Goal: Transaction & Acquisition: Book appointment/travel/reservation

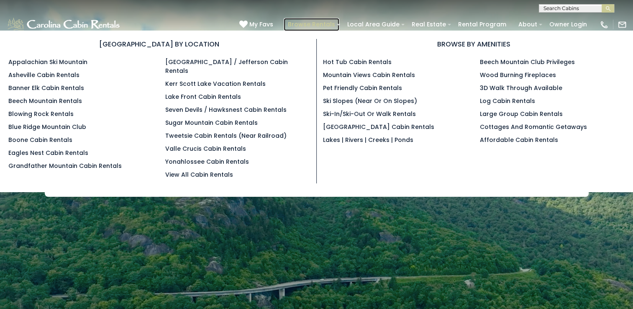
click at [322, 22] on link "Browse Rentals" at bounding box center [312, 24] width 56 height 13
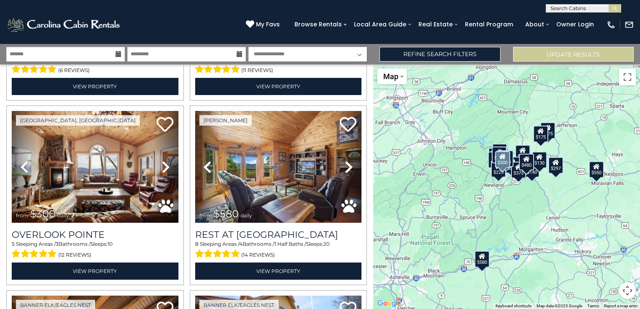
scroll to position [377, 0]
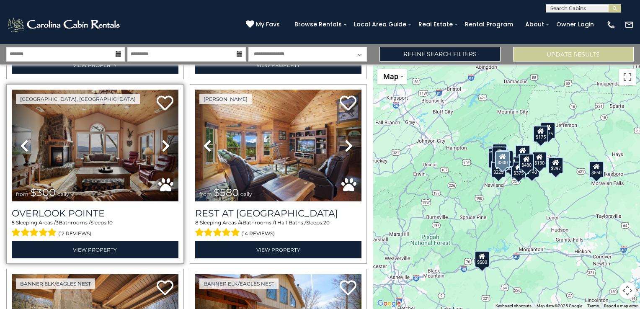
click at [103, 146] on img at bounding box center [95, 145] width 167 height 111
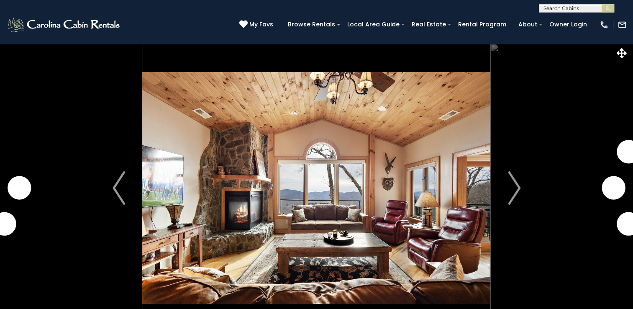
click at [515, 187] on img "Next" at bounding box center [514, 187] width 13 height 33
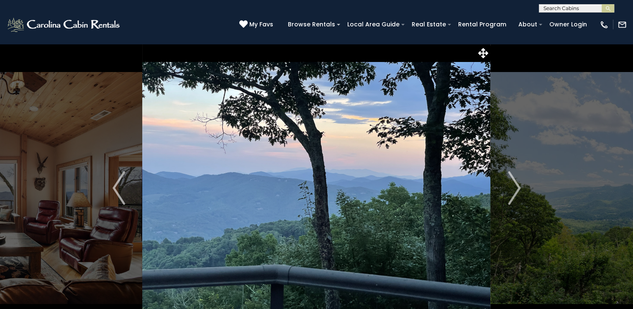
click at [515, 187] on img "Next" at bounding box center [514, 187] width 13 height 33
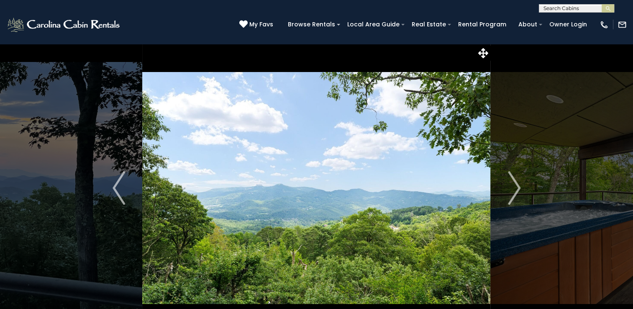
click at [515, 187] on img "Next" at bounding box center [514, 187] width 13 height 33
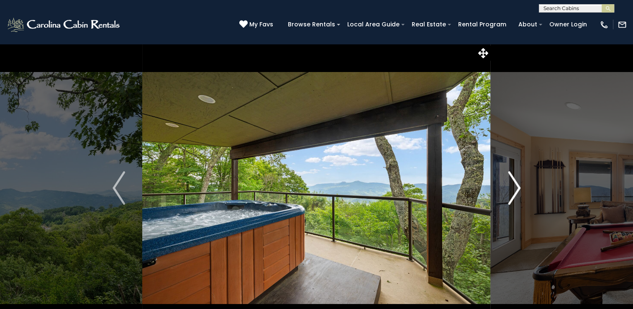
click at [515, 186] on img "Next" at bounding box center [514, 187] width 13 height 33
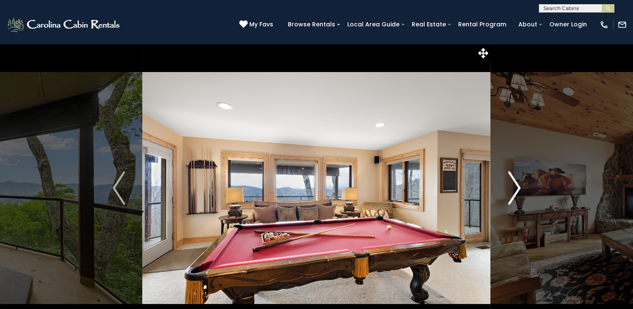
click at [515, 186] on img "Next" at bounding box center [514, 187] width 13 height 33
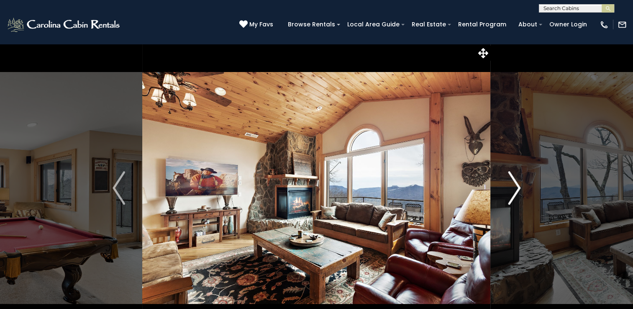
click at [516, 186] on img "Next" at bounding box center [514, 187] width 13 height 33
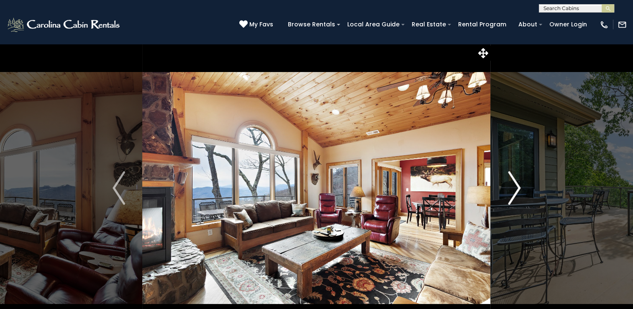
click at [516, 186] on img "Next" at bounding box center [514, 187] width 13 height 33
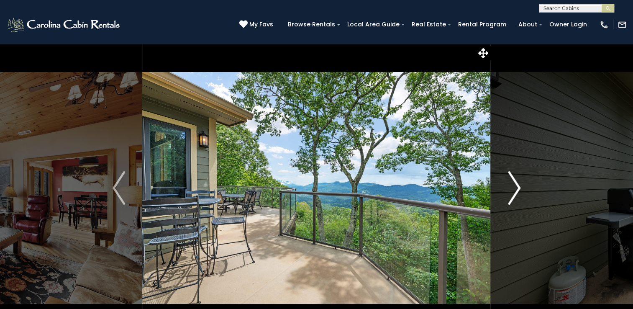
click at [517, 185] on img "Next" at bounding box center [514, 187] width 13 height 33
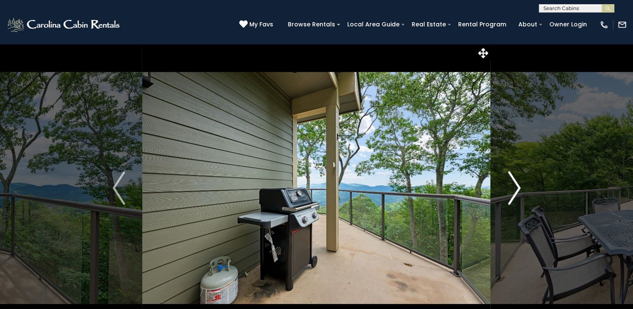
click at [517, 185] on img "Next" at bounding box center [514, 187] width 13 height 33
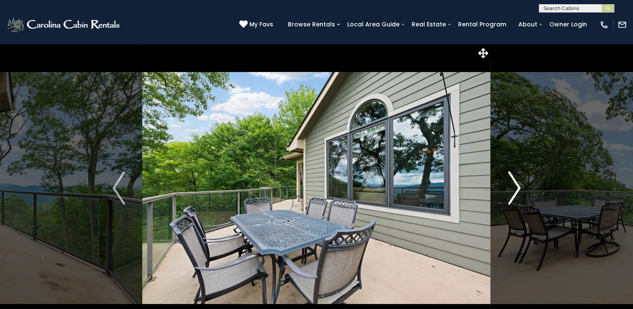
click at [517, 185] on img "Next" at bounding box center [514, 187] width 13 height 33
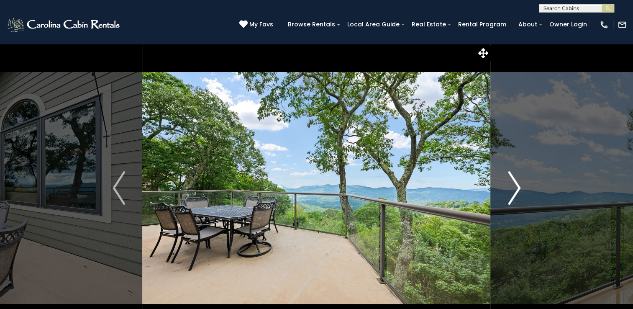
click at [517, 185] on img "Next" at bounding box center [514, 187] width 13 height 33
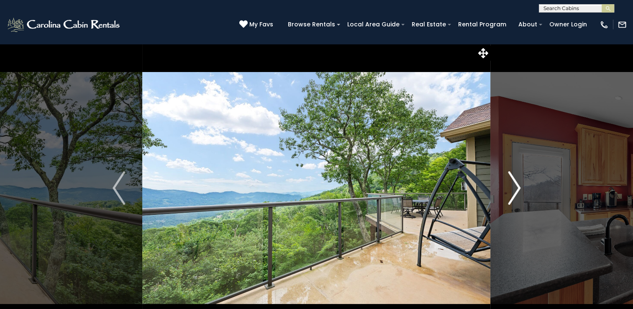
click at [517, 185] on img "Next" at bounding box center [514, 187] width 13 height 33
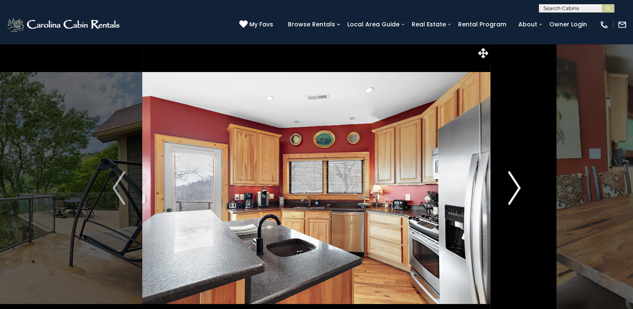
click at [517, 185] on img "Next" at bounding box center [514, 187] width 13 height 33
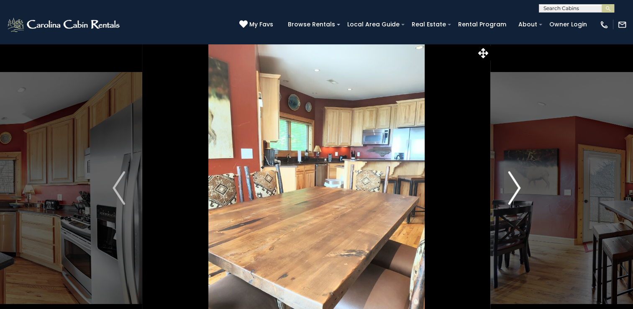
click at [517, 185] on img "Next" at bounding box center [514, 187] width 13 height 33
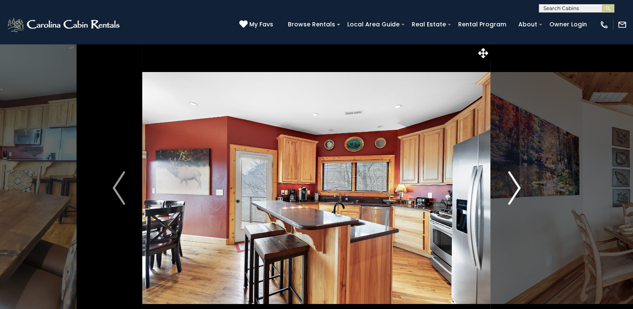
click at [517, 185] on img "Next" at bounding box center [514, 187] width 13 height 33
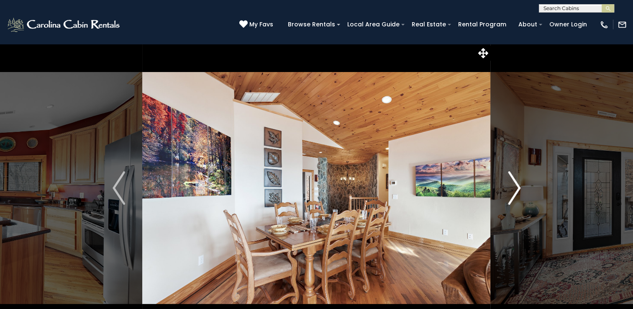
click at [518, 185] on img "Next" at bounding box center [514, 187] width 13 height 33
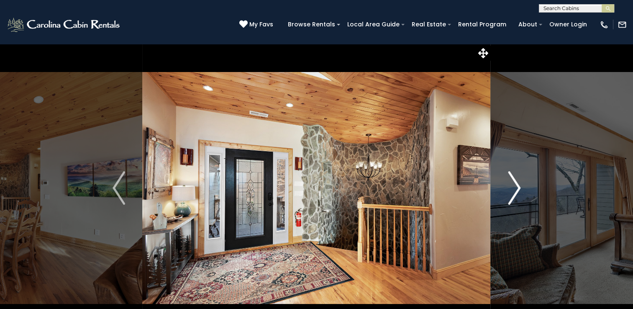
click at [518, 185] on img "Next" at bounding box center [514, 187] width 13 height 33
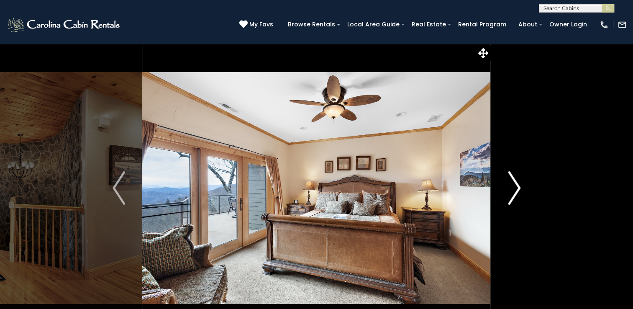
click at [520, 185] on img "Next" at bounding box center [514, 187] width 13 height 33
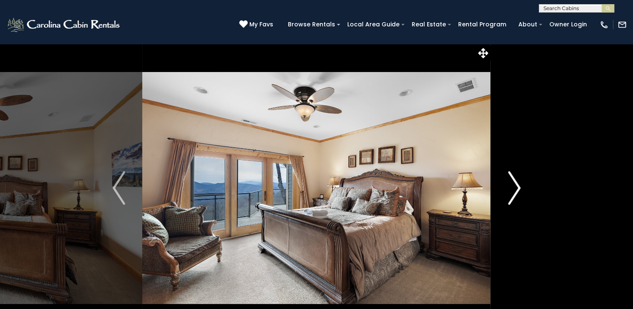
click at [520, 185] on img "Next" at bounding box center [514, 187] width 13 height 33
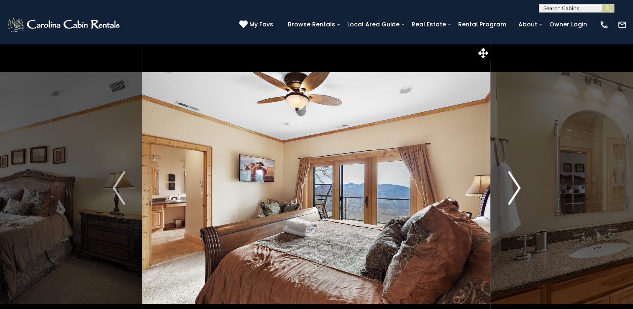
click at [520, 185] on img "Next" at bounding box center [514, 187] width 13 height 33
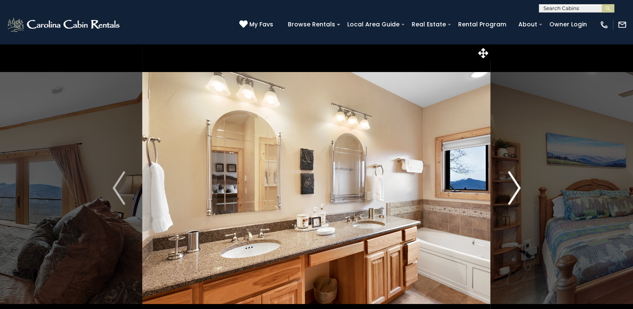
click at [520, 185] on img "Next" at bounding box center [514, 187] width 13 height 33
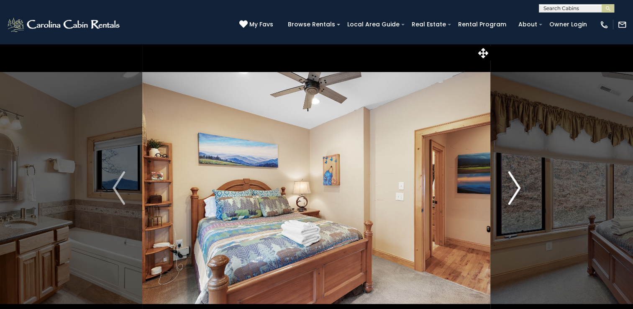
click at [520, 185] on img "Next" at bounding box center [514, 187] width 13 height 33
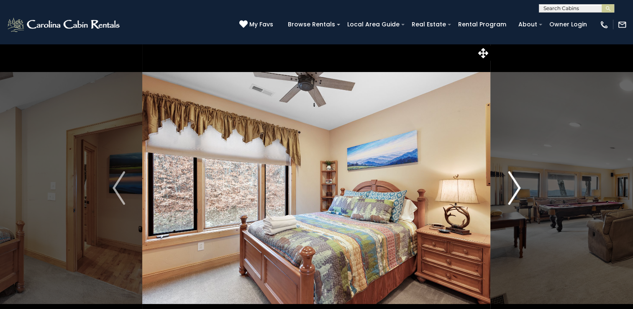
click at [520, 185] on img "Next" at bounding box center [514, 187] width 13 height 33
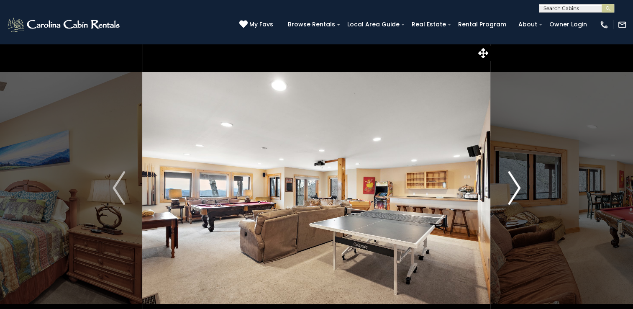
click at [524, 185] on button "Next" at bounding box center [514, 188] width 47 height 289
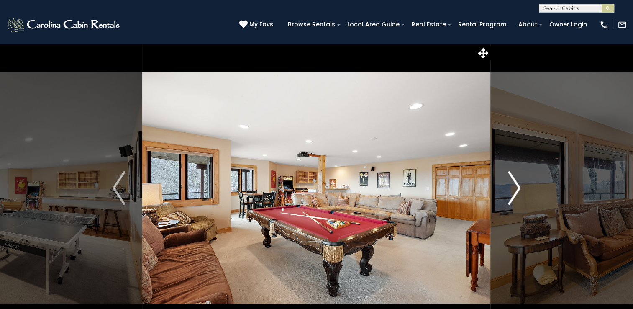
click at [524, 184] on button "Next" at bounding box center [514, 188] width 47 height 289
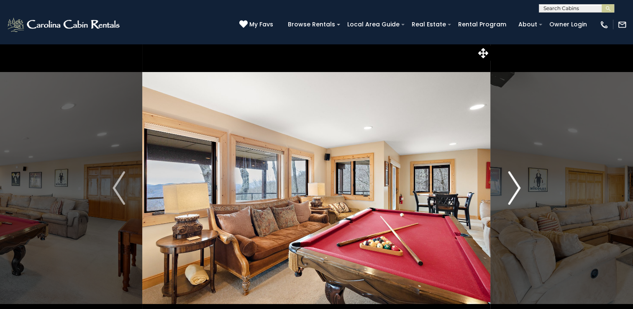
click at [524, 184] on button "Next" at bounding box center [514, 188] width 47 height 289
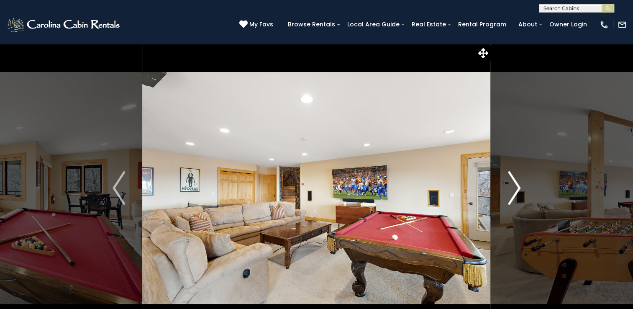
click at [524, 184] on button "Next" at bounding box center [514, 188] width 47 height 289
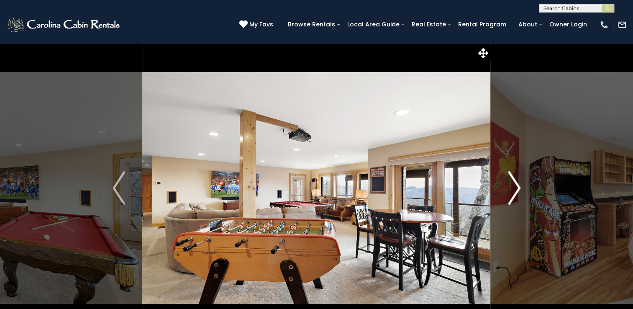
click at [524, 184] on button "Next" at bounding box center [514, 188] width 47 height 289
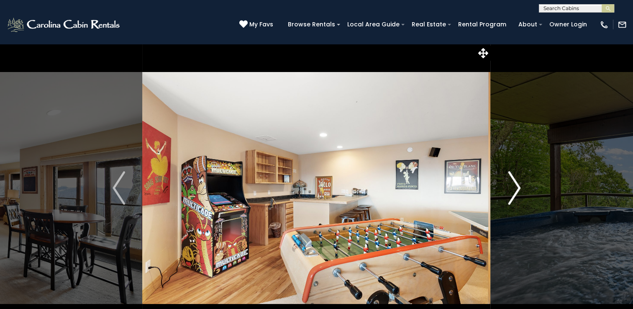
click at [524, 184] on button "Next" at bounding box center [514, 188] width 47 height 289
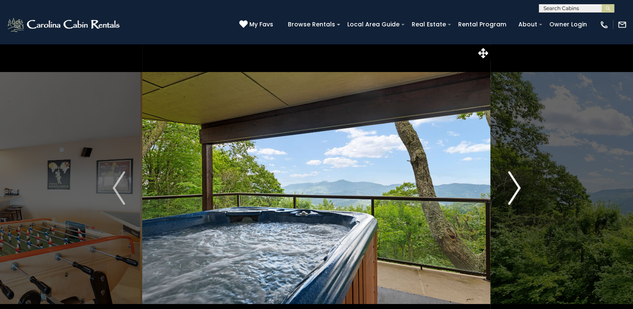
click at [524, 184] on button "Next" at bounding box center [514, 188] width 47 height 289
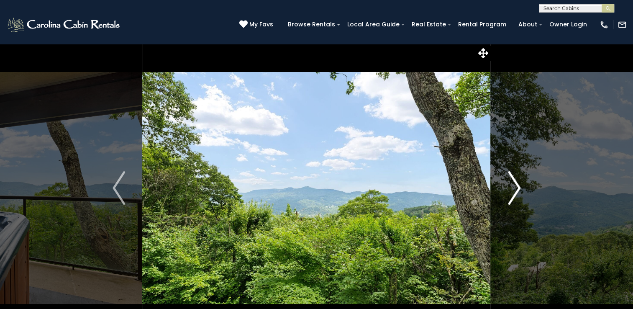
click at [524, 184] on button "Next" at bounding box center [514, 188] width 47 height 289
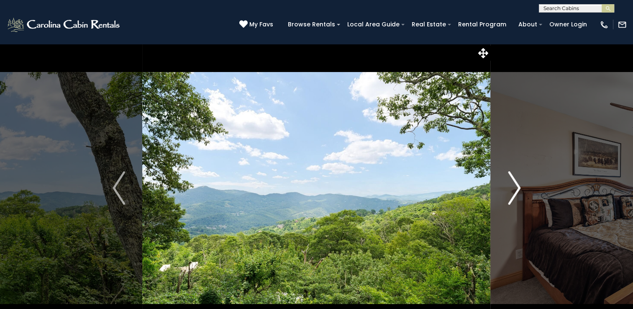
click at [524, 184] on button "Next" at bounding box center [514, 188] width 47 height 289
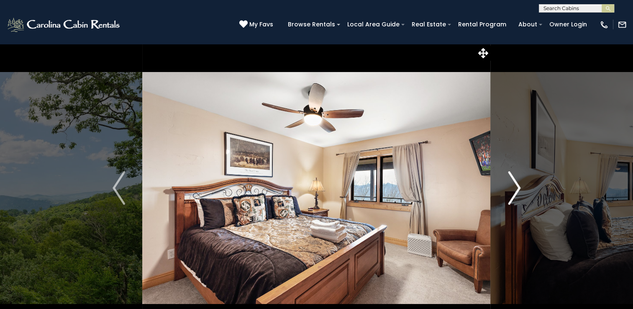
click at [524, 184] on button "Next" at bounding box center [514, 188] width 47 height 289
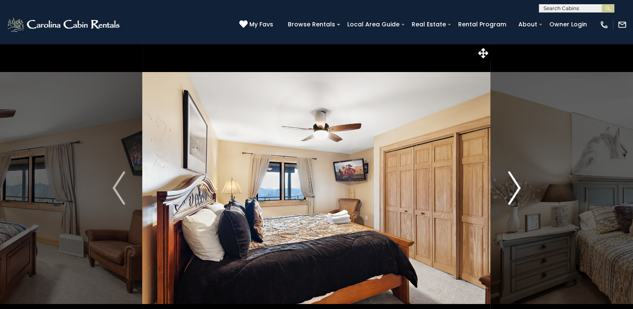
click at [524, 184] on button "Next" at bounding box center [514, 188] width 47 height 289
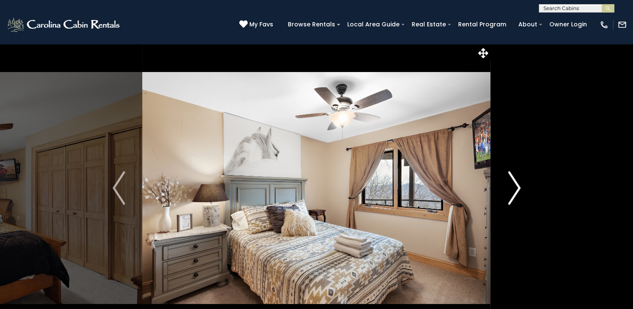
click at [524, 184] on button "Next" at bounding box center [514, 188] width 47 height 289
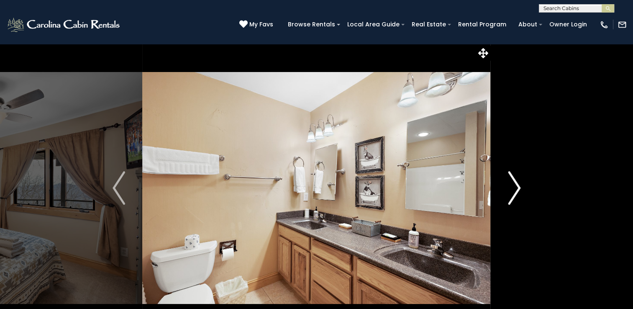
click at [524, 184] on button "Next" at bounding box center [514, 188] width 47 height 289
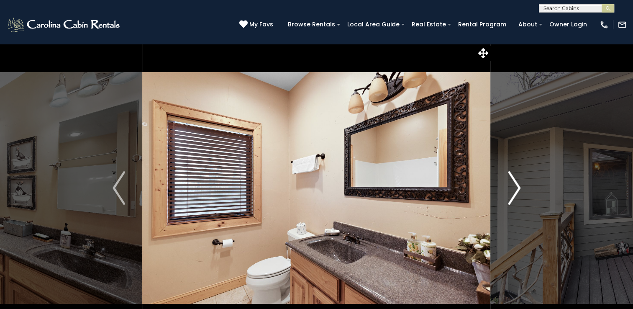
click at [524, 184] on button "Next" at bounding box center [514, 188] width 47 height 289
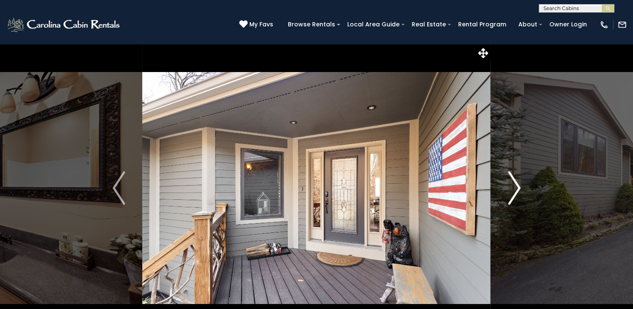
click at [524, 184] on button "Next" at bounding box center [514, 188] width 47 height 289
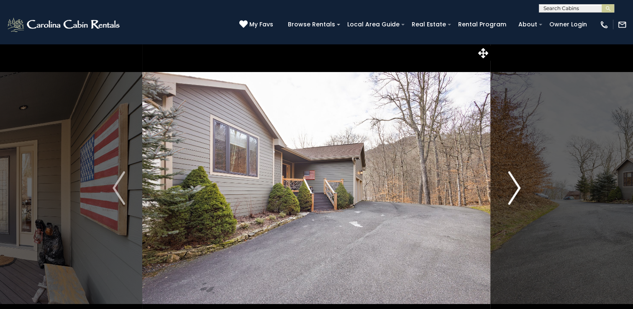
click at [519, 185] on img "Next" at bounding box center [514, 187] width 13 height 33
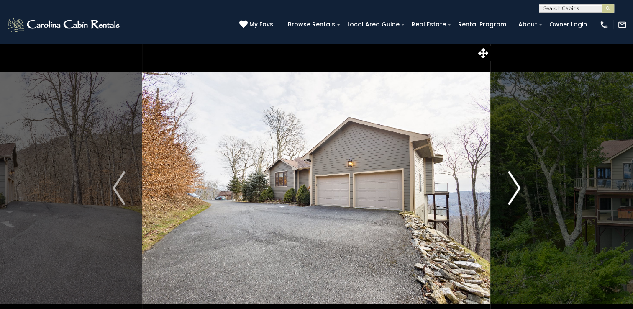
click at [519, 185] on img "Next" at bounding box center [514, 187] width 13 height 33
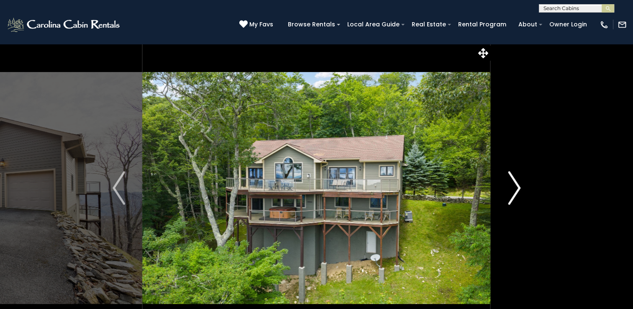
click at [519, 185] on img "Next" at bounding box center [514, 187] width 13 height 33
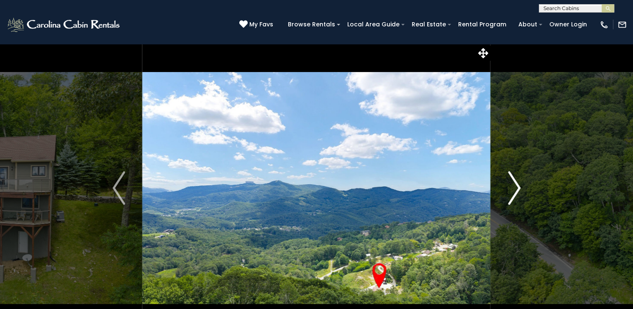
click at [519, 185] on img "Next" at bounding box center [514, 187] width 13 height 33
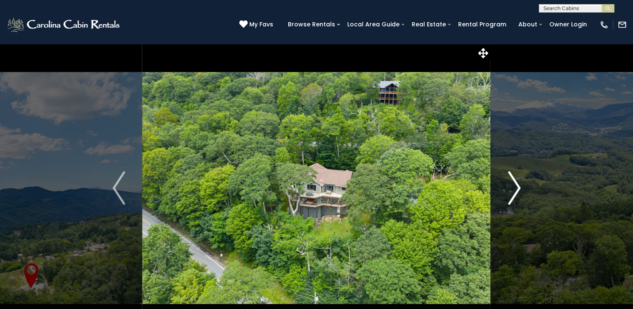
click at [519, 185] on img "Next" at bounding box center [514, 187] width 13 height 33
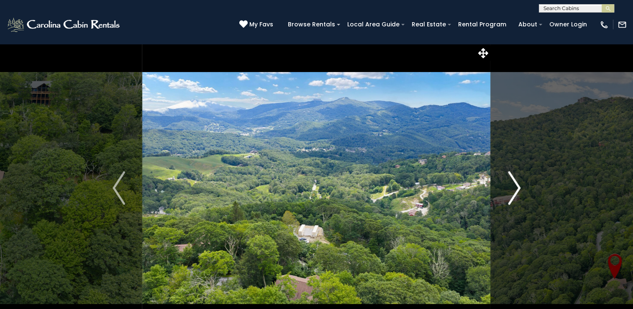
click at [519, 185] on img "Next" at bounding box center [514, 187] width 13 height 33
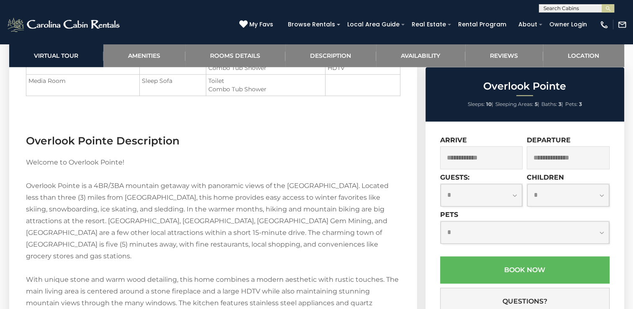
scroll to position [1154, 0]
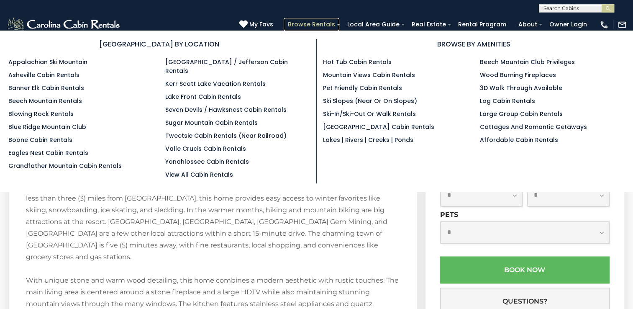
click at [313, 22] on link "Browse Rentals" at bounding box center [312, 24] width 56 height 13
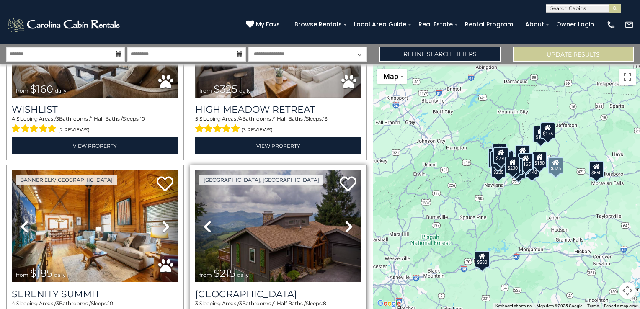
scroll to position [1633, 0]
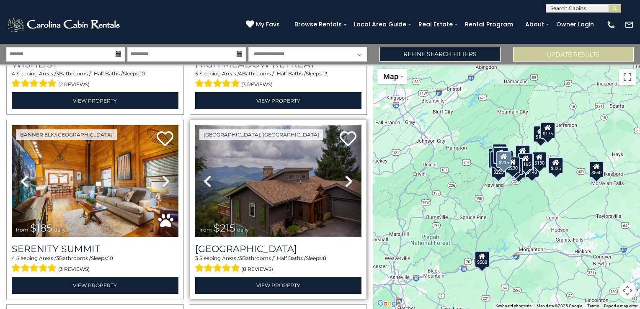
click at [260, 190] on img at bounding box center [278, 180] width 167 height 111
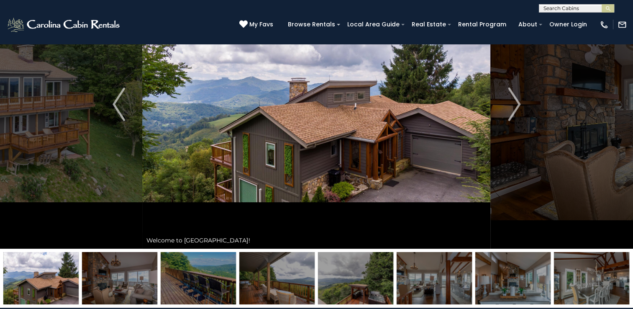
scroll to position [42, 0]
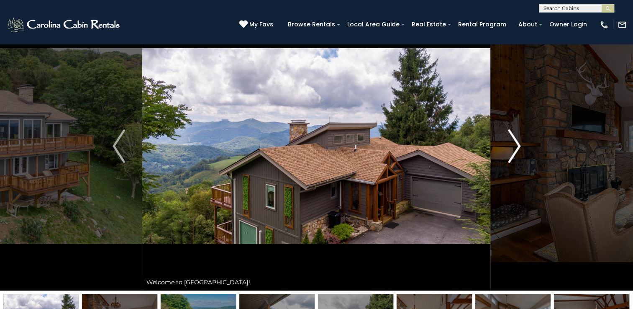
click at [516, 148] on img "Next" at bounding box center [514, 145] width 13 height 33
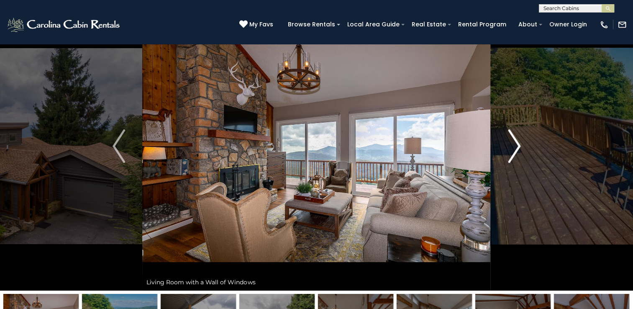
click at [514, 148] on img "Next" at bounding box center [514, 145] width 13 height 33
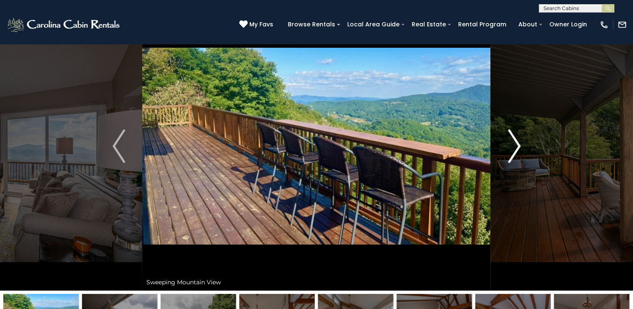
click at [512, 148] on img "Next" at bounding box center [514, 145] width 13 height 33
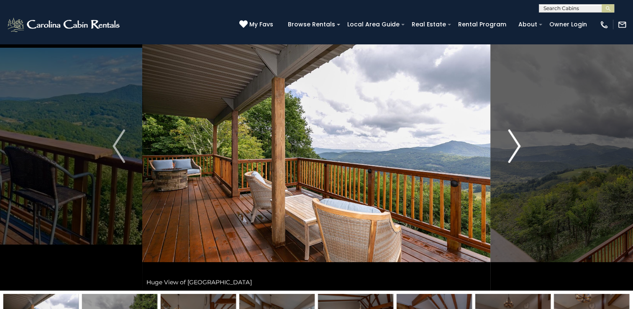
click at [512, 148] on img "Next" at bounding box center [514, 145] width 13 height 33
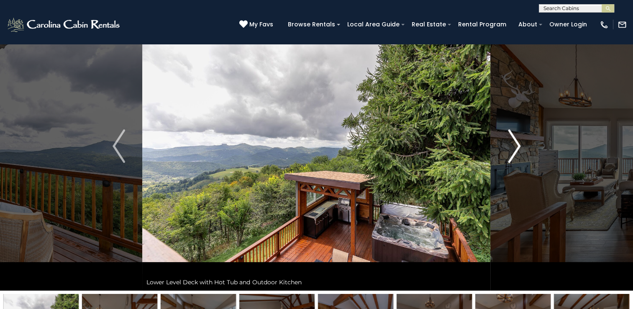
click at [512, 148] on img "Next" at bounding box center [514, 145] width 13 height 33
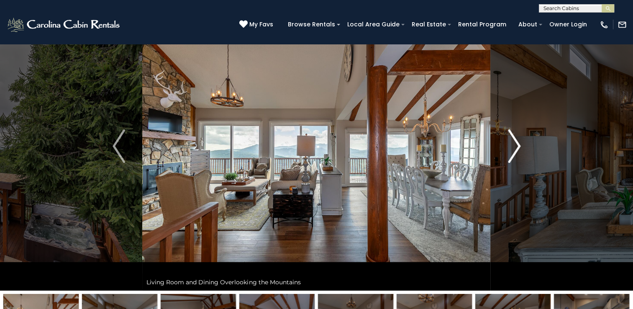
click at [518, 144] on img "Next" at bounding box center [514, 145] width 13 height 33
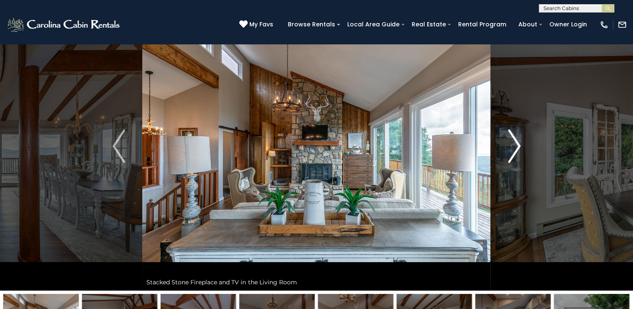
click at [518, 144] on img "Next" at bounding box center [514, 145] width 13 height 33
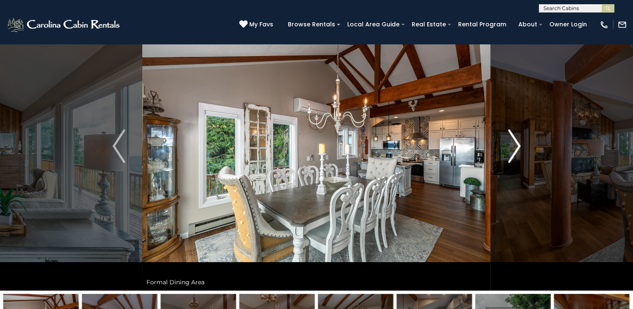
click at [518, 144] on img "Next" at bounding box center [514, 145] width 13 height 33
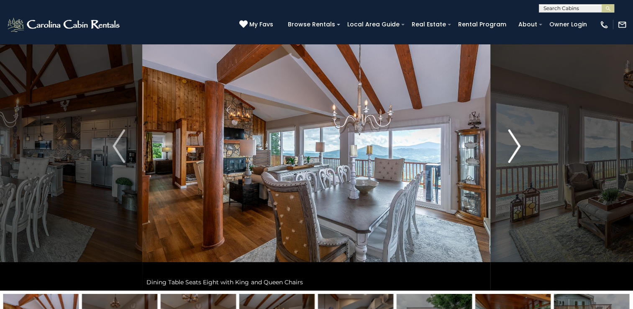
click at [518, 144] on img "Next" at bounding box center [514, 145] width 13 height 33
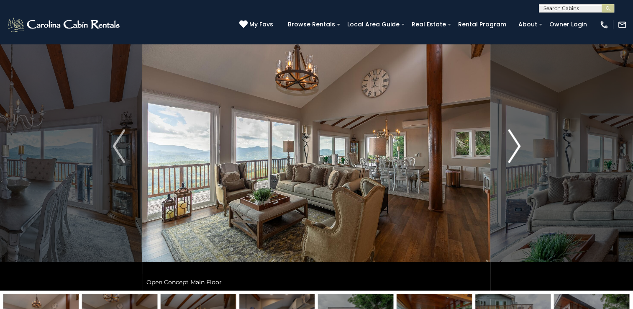
click at [518, 144] on img "Next" at bounding box center [514, 145] width 13 height 33
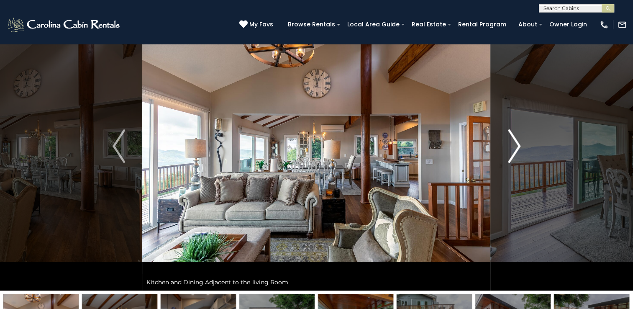
click at [518, 144] on img "Next" at bounding box center [514, 145] width 13 height 33
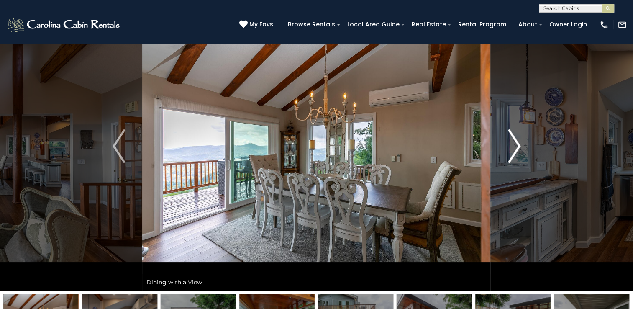
click at [518, 144] on img "Next" at bounding box center [514, 145] width 13 height 33
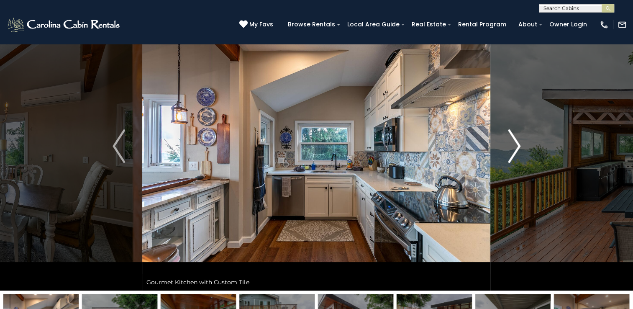
click at [518, 144] on img "Next" at bounding box center [514, 145] width 13 height 33
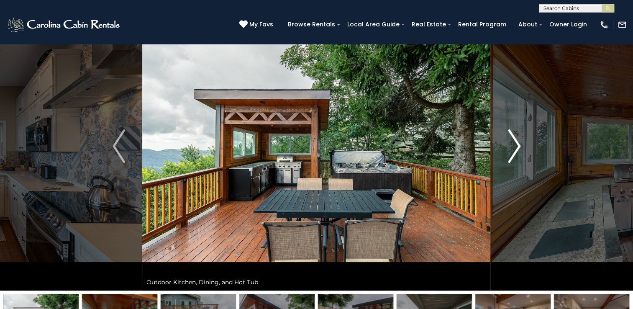
click at [518, 144] on img "Next" at bounding box center [514, 145] width 13 height 33
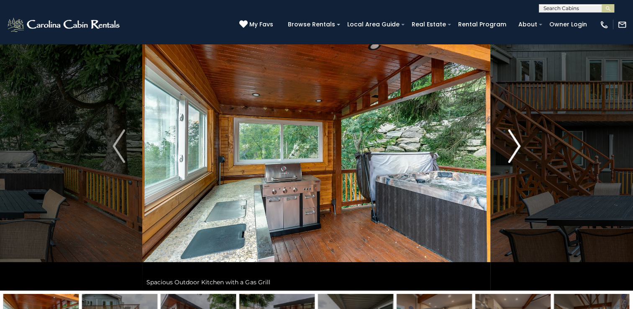
click at [518, 144] on img "Next" at bounding box center [514, 145] width 13 height 33
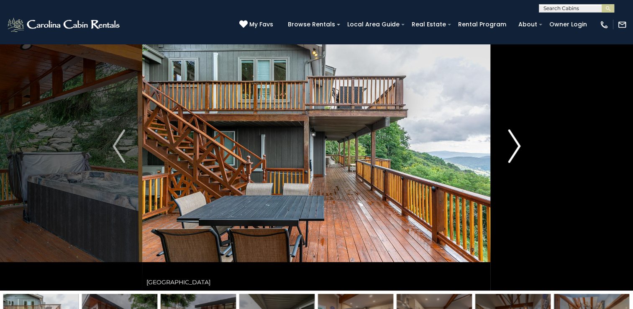
click at [518, 144] on img "Next" at bounding box center [514, 145] width 13 height 33
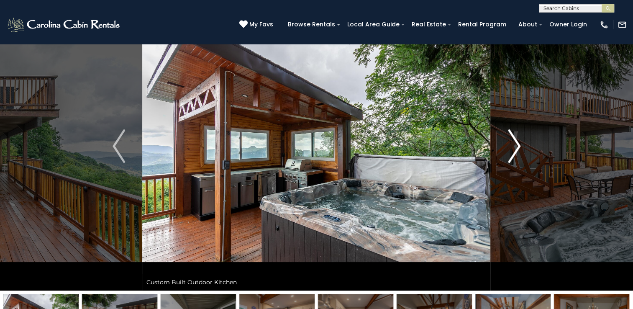
click at [518, 144] on img "Next" at bounding box center [514, 145] width 13 height 33
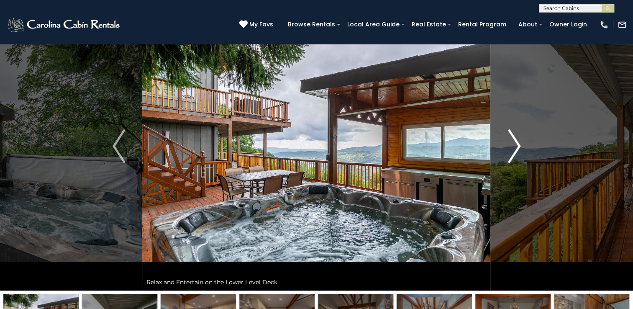
click at [518, 144] on img "Next" at bounding box center [514, 145] width 13 height 33
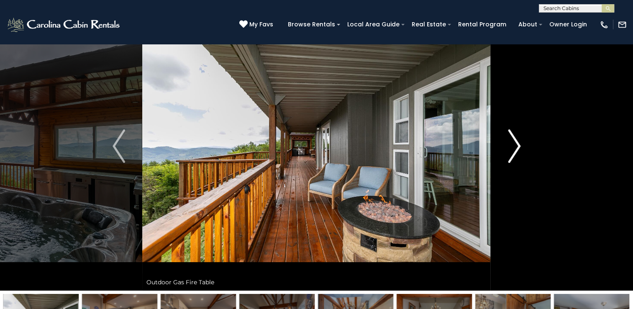
click at [518, 143] on img "Next" at bounding box center [514, 145] width 13 height 33
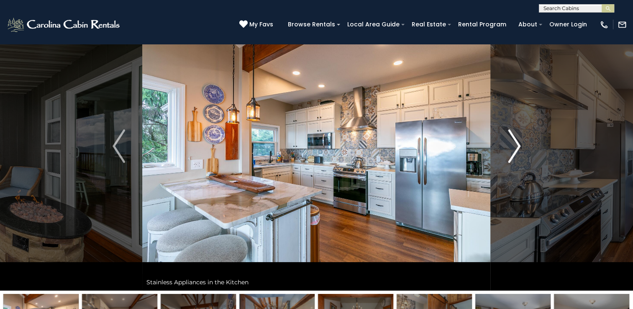
click at [518, 143] on img "Next" at bounding box center [514, 145] width 13 height 33
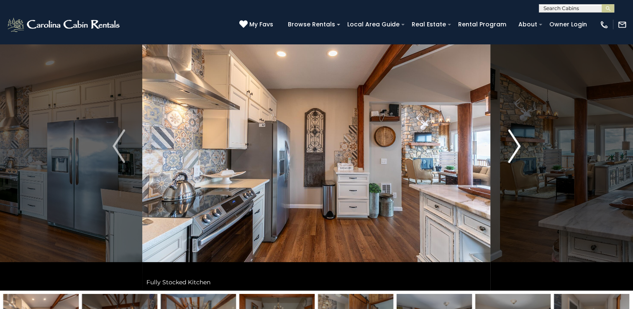
click at [518, 143] on img "Next" at bounding box center [514, 145] width 13 height 33
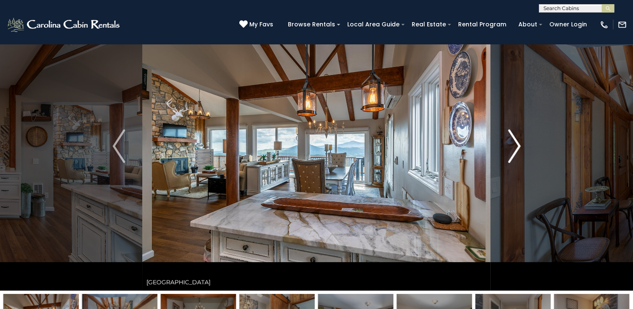
click at [518, 143] on img "Next" at bounding box center [514, 145] width 13 height 33
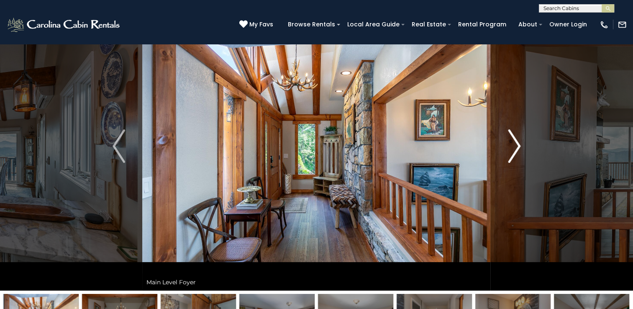
click at [518, 143] on img "Next" at bounding box center [514, 145] width 13 height 33
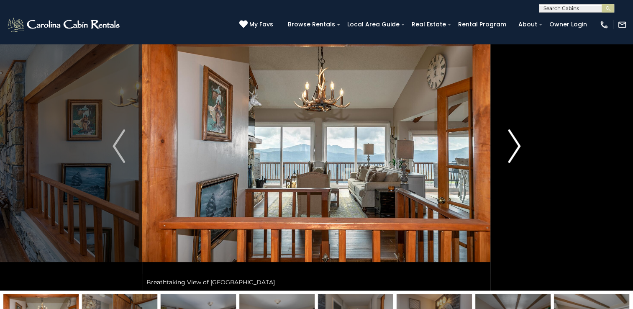
click at [518, 143] on img "Next" at bounding box center [514, 145] width 13 height 33
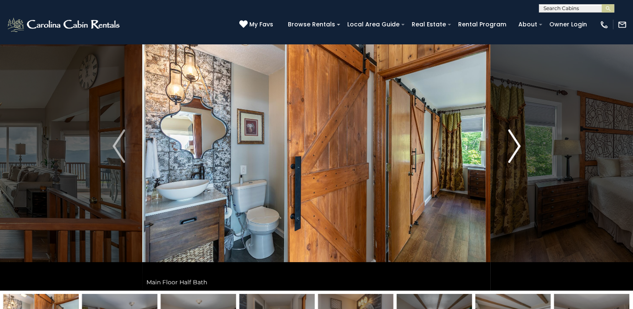
click at [518, 143] on img "Next" at bounding box center [514, 145] width 13 height 33
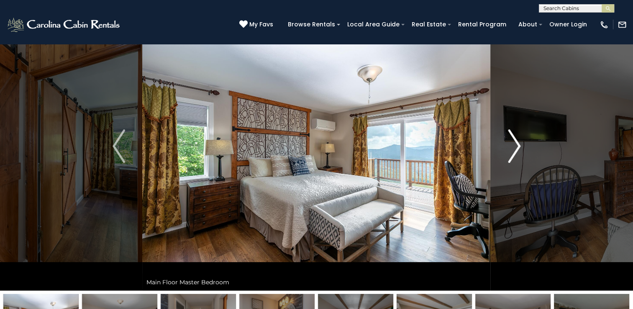
click at [518, 143] on img "Next" at bounding box center [514, 145] width 13 height 33
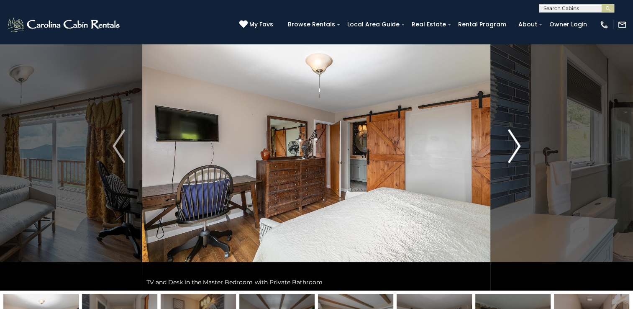
click at [518, 143] on img "Next" at bounding box center [514, 145] width 13 height 33
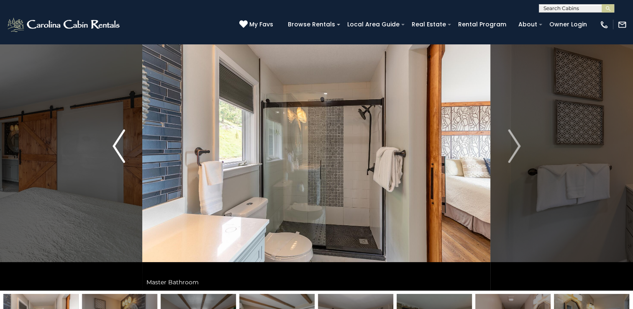
click at [120, 151] on img "Previous" at bounding box center [119, 145] width 13 height 33
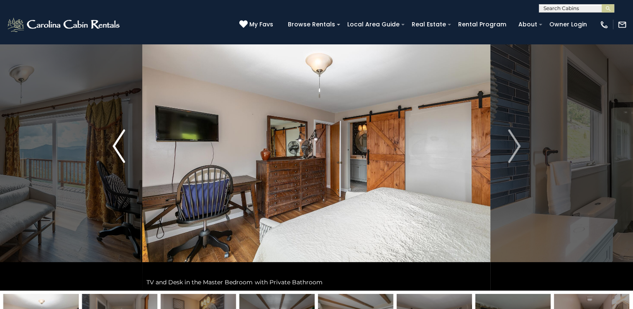
click at [120, 151] on img "Previous" at bounding box center [119, 145] width 13 height 33
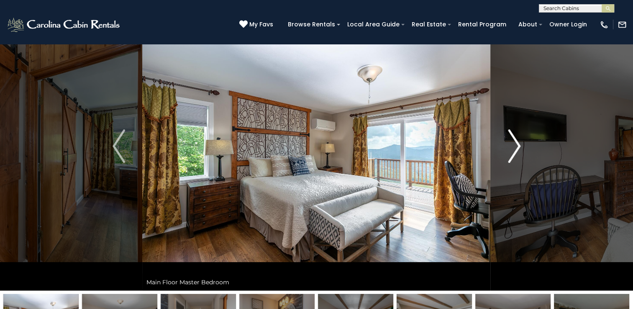
click at [514, 143] on img "Next" at bounding box center [514, 145] width 13 height 33
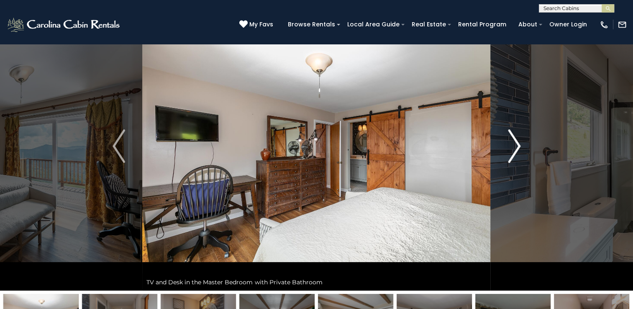
click at [514, 143] on img "Next" at bounding box center [514, 145] width 13 height 33
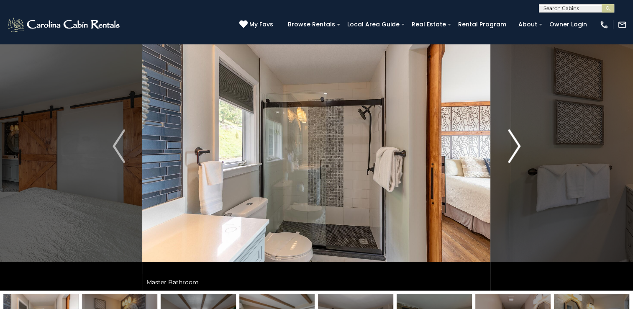
click at [514, 143] on img "Next" at bounding box center [514, 145] width 13 height 33
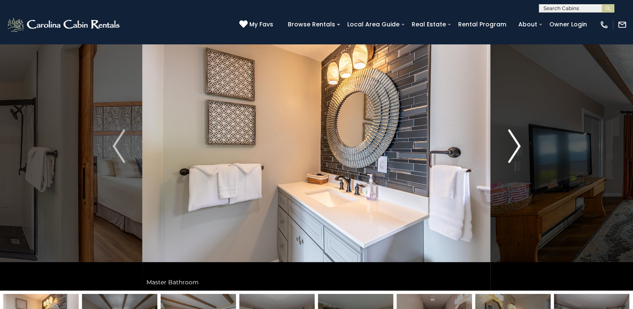
click at [514, 143] on img "Next" at bounding box center [514, 145] width 13 height 33
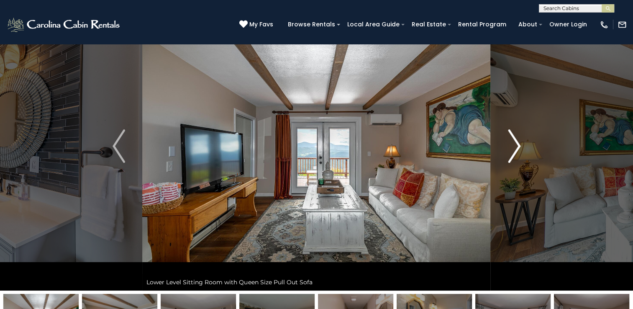
click at [514, 143] on img "Next" at bounding box center [514, 145] width 13 height 33
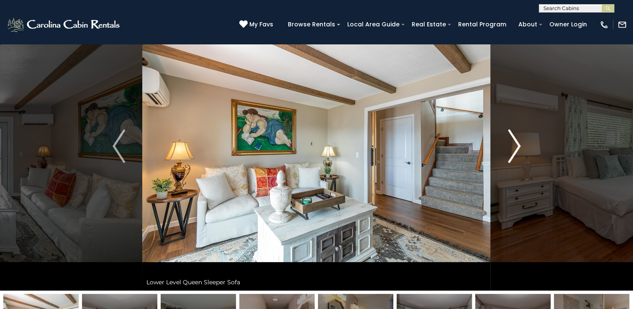
click at [514, 143] on img "Next" at bounding box center [514, 145] width 13 height 33
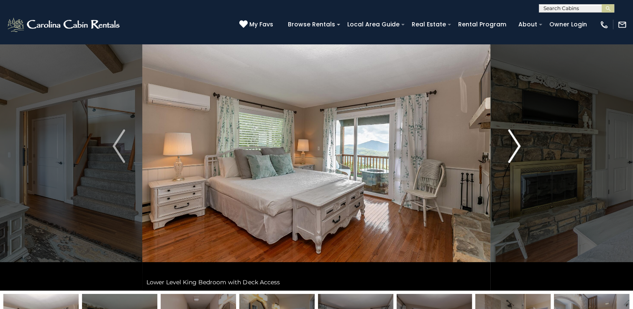
click at [514, 143] on img "Next" at bounding box center [514, 145] width 13 height 33
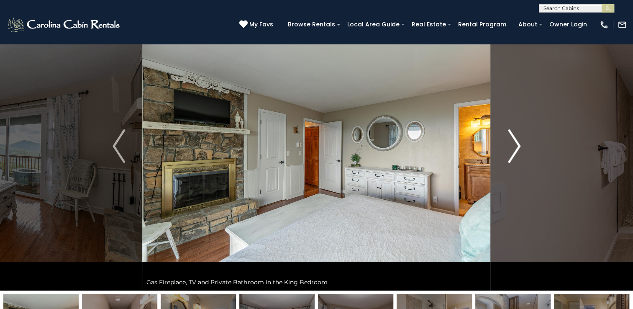
click at [514, 143] on img "Next" at bounding box center [514, 145] width 13 height 33
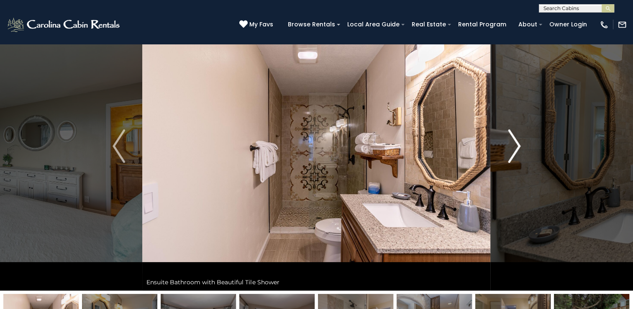
click at [516, 144] on img "Next" at bounding box center [514, 145] width 13 height 33
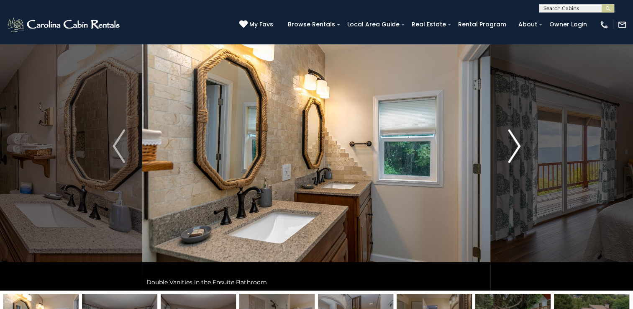
click at [516, 144] on img "Next" at bounding box center [514, 145] width 13 height 33
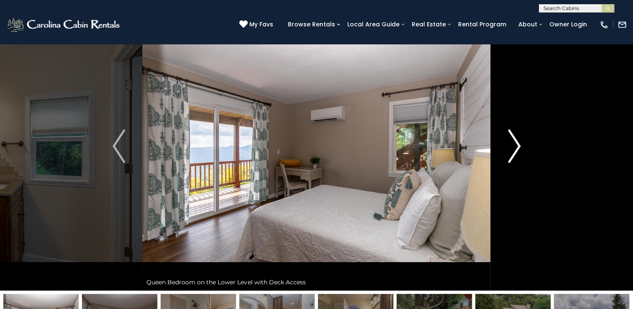
click at [516, 144] on img "Next" at bounding box center [514, 145] width 13 height 33
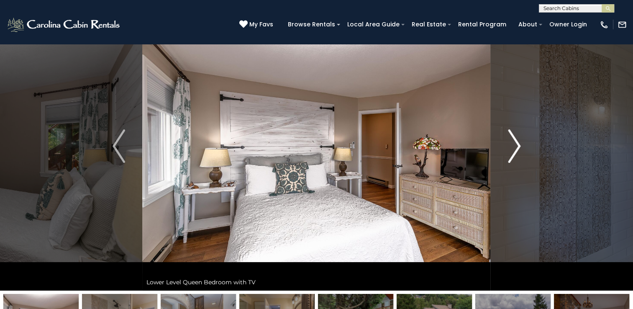
click at [516, 144] on img "Next" at bounding box center [514, 145] width 13 height 33
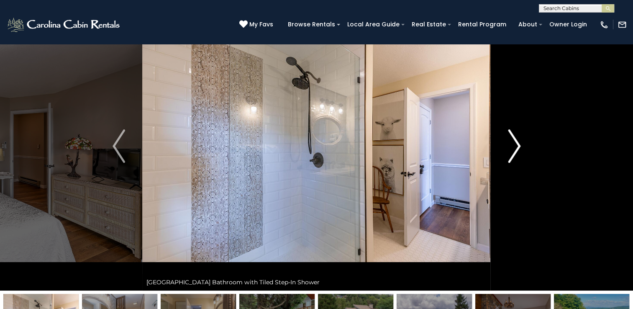
click at [516, 144] on img "Next" at bounding box center [514, 145] width 13 height 33
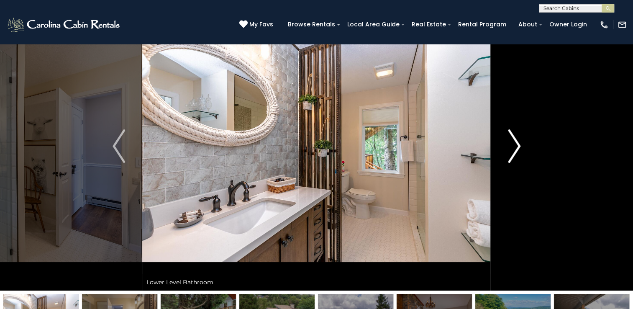
click at [516, 144] on img "Next" at bounding box center [514, 145] width 13 height 33
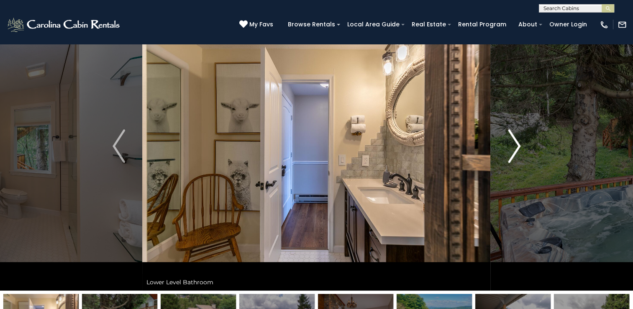
click at [516, 144] on img "Next" at bounding box center [514, 145] width 13 height 33
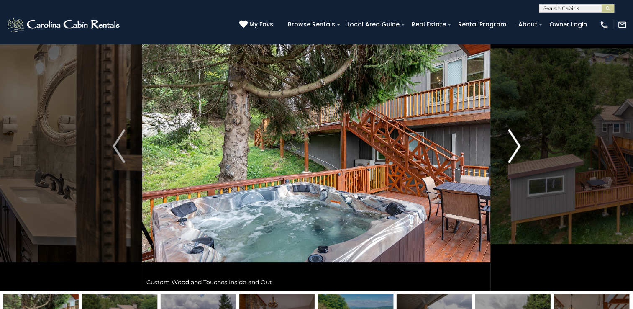
click at [516, 144] on img "Next" at bounding box center [514, 145] width 13 height 33
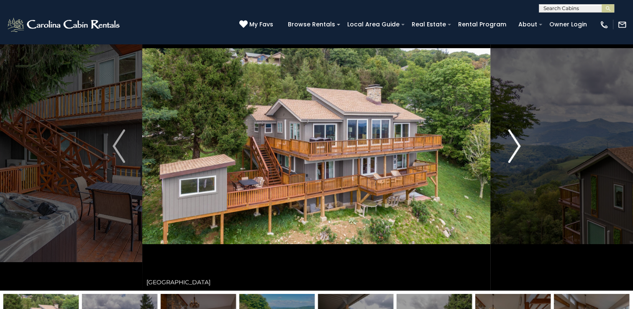
click at [516, 144] on img "Next" at bounding box center [514, 145] width 13 height 33
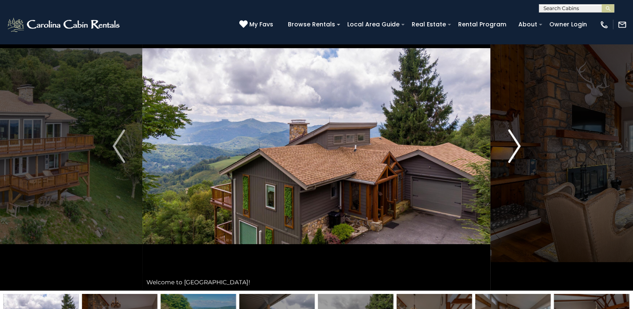
click at [515, 146] on img "Next" at bounding box center [514, 145] width 13 height 33
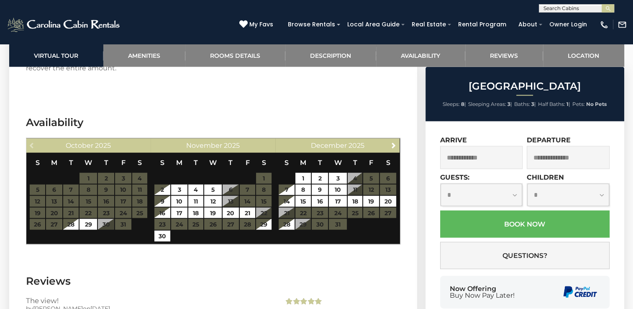
scroll to position [1762, 0]
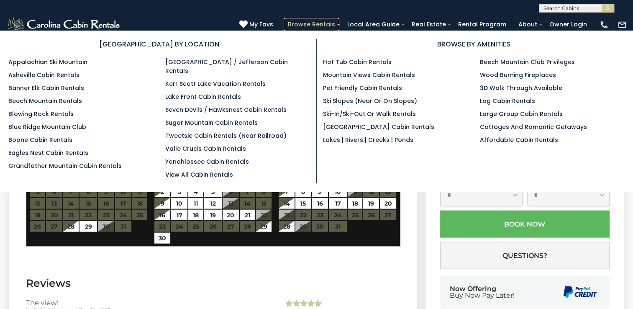
click at [337, 23] on link "Browse Rentals" at bounding box center [312, 24] width 56 height 13
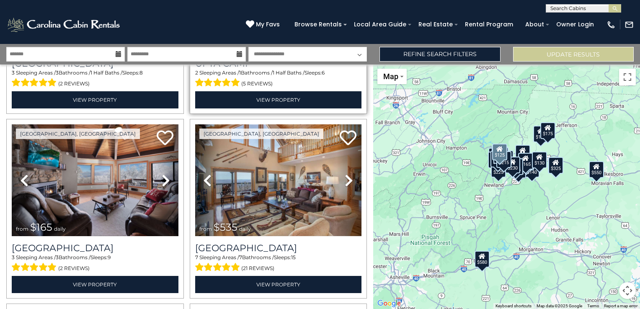
scroll to position [2219, 0]
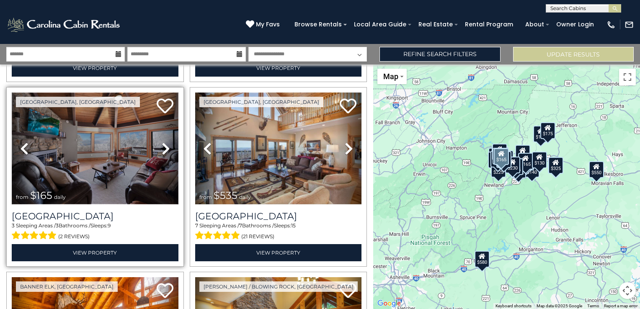
click at [101, 170] on img at bounding box center [95, 148] width 167 height 111
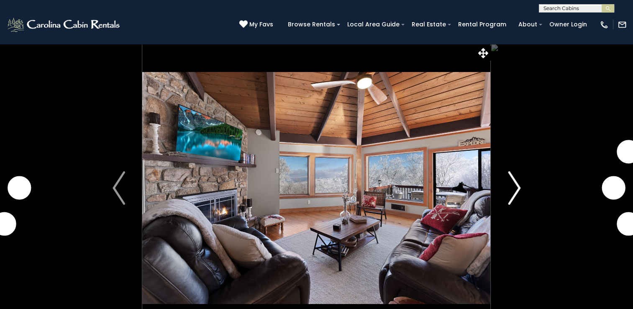
click at [518, 187] on img "Next" at bounding box center [514, 187] width 13 height 33
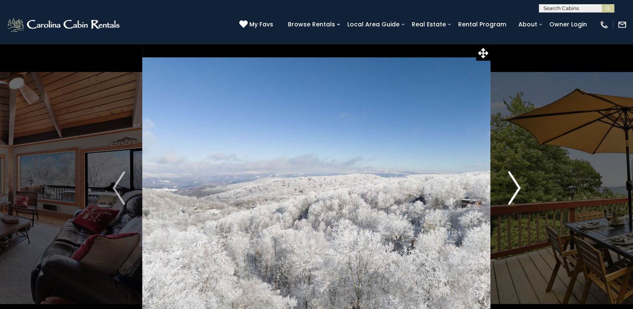
click at [517, 187] on img "Next" at bounding box center [514, 187] width 13 height 33
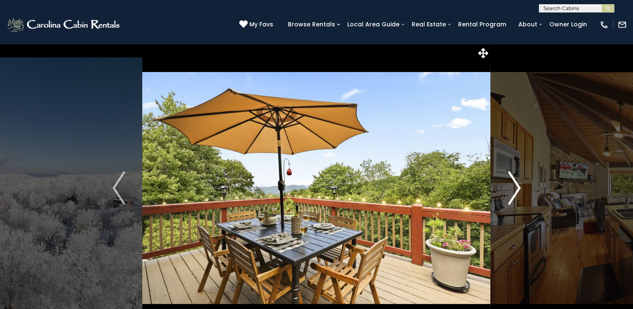
click at [516, 187] on img "Next" at bounding box center [514, 187] width 13 height 33
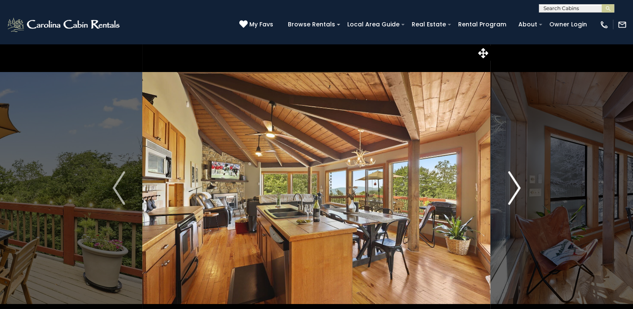
click at [516, 187] on img "Next" at bounding box center [514, 187] width 13 height 33
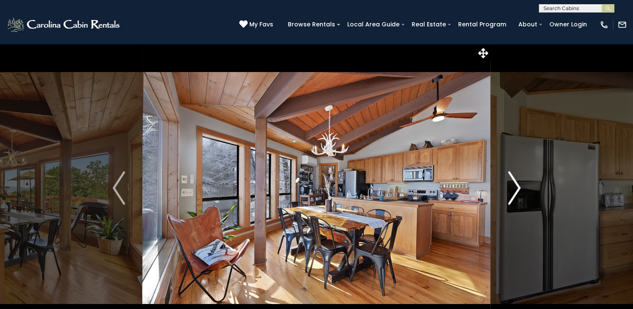
click at [516, 187] on img "Next" at bounding box center [514, 187] width 13 height 33
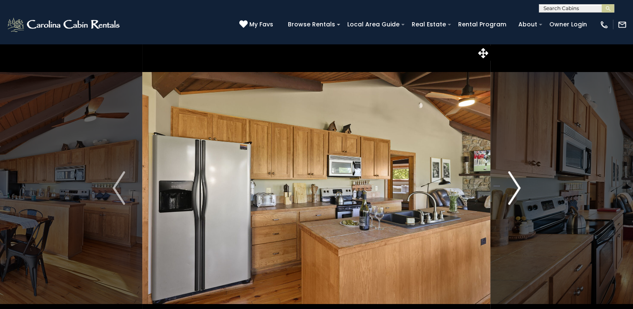
click at [516, 187] on img "Next" at bounding box center [514, 187] width 13 height 33
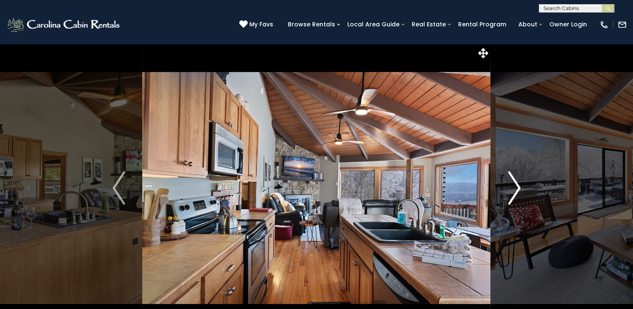
click at [516, 187] on img "Next" at bounding box center [514, 187] width 13 height 33
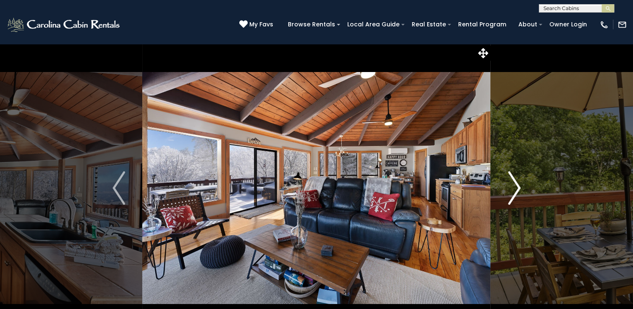
click at [516, 187] on img "Next" at bounding box center [514, 187] width 13 height 33
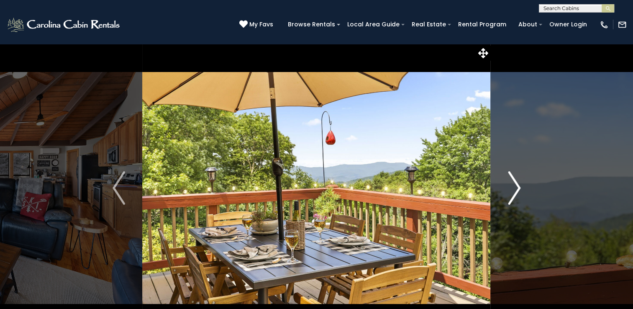
click at [516, 187] on img "Next" at bounding box center [514, 187] width 13 height 33
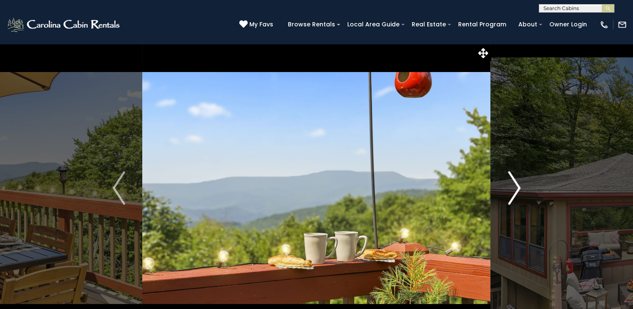
click at [516, 187] on img "Next" at bounding box center [514, 187] width 13 height 33
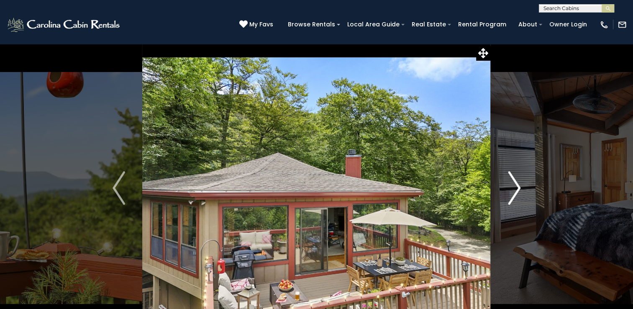
click at [516, 187] on img "Next" at bounding box center [514, 187] width 13 height 33
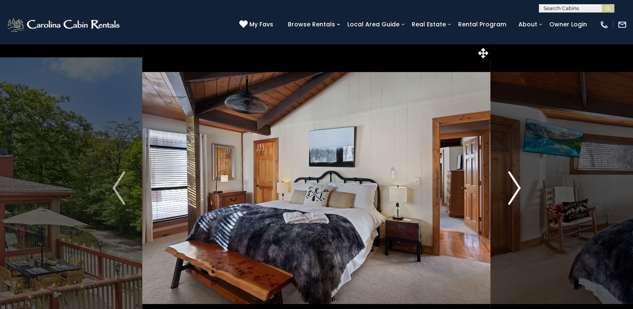
click at [516, 187] on img "Next" at bounding box center [514, 187] width 13 height 33
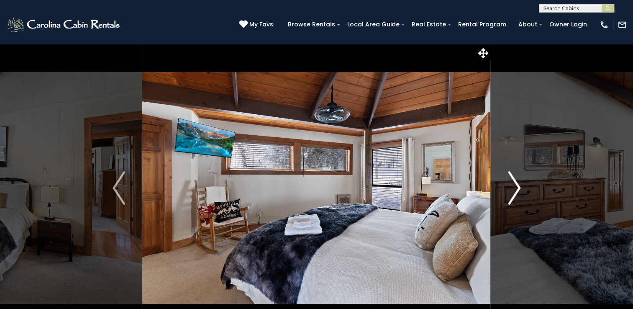
click at [516, 187] on img "Next" at bounding box center [514, 187] width 13 height 33
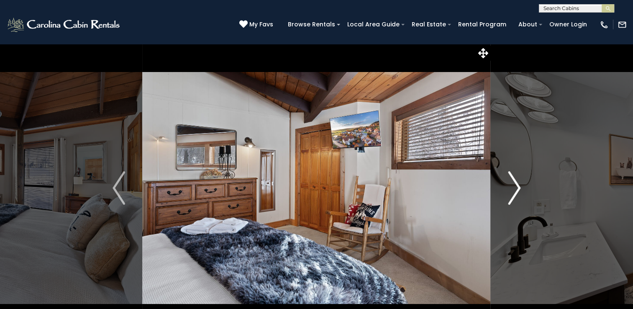
click at [516, 187] on img "Next" at bounding box center [514, 187] width 13 height 33
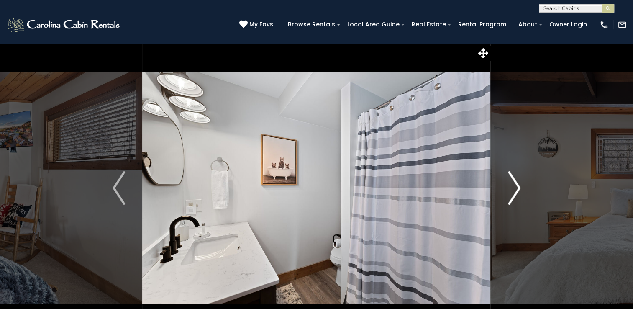
click at [516, 187] on img "Next" at bounding box center [514, 187] width 13 height 33
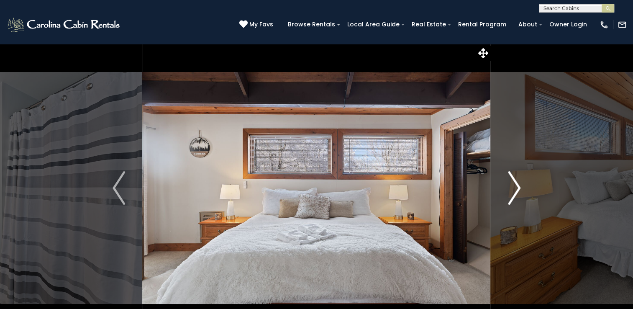
click at [516, 187] on img "Next" at bounding box center [514, 187] width 13 height 33
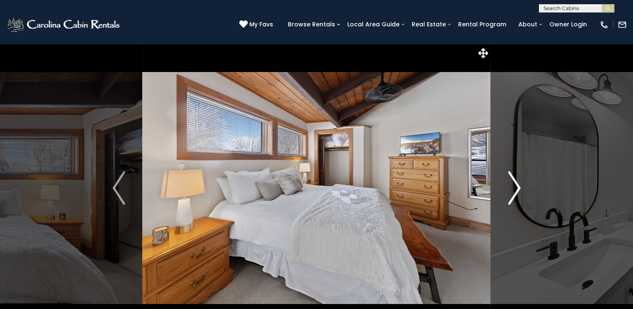
click at [516, 187] on img "Next" at bounding box center [514, 187] width 13 height 33
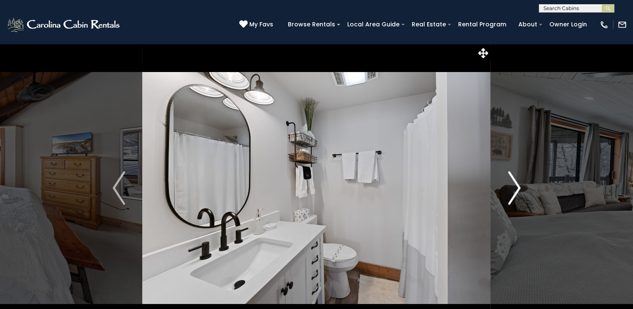
click at [516, 187] on img "Next" at bounding box center [514, 187] width 13 height 33
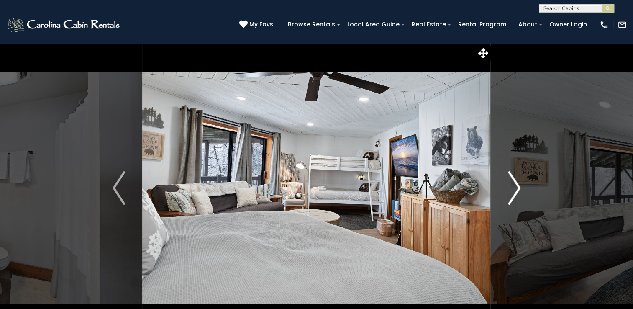
click at [516, 187] on img "Next" at bounding box center [514, 187] width 13 height 33
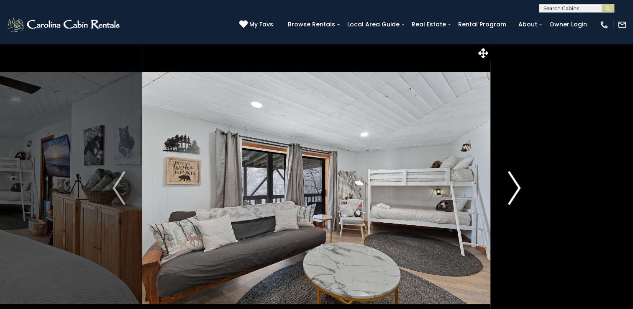
click at [516, 187] on img "Next" at bounding box center [514, 187] width 13 height 33
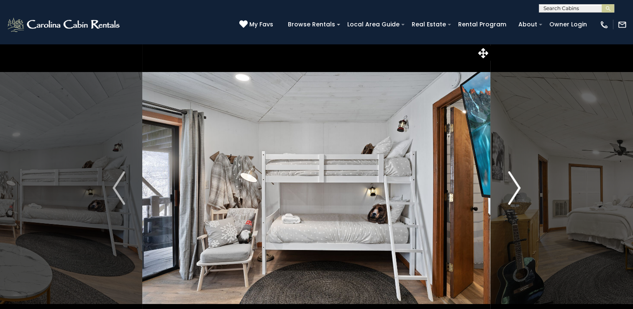
click at [516, 187] on img "Next" at bounding box center [514, 187] width 13 height 33
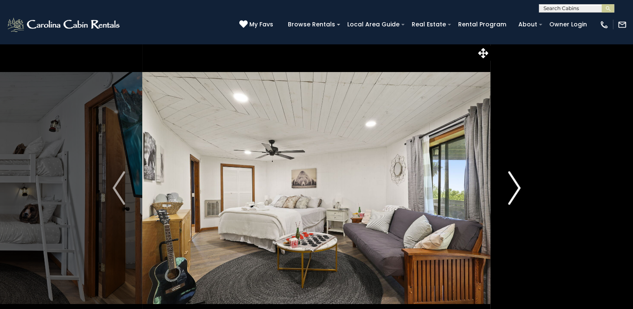
click at [516, 187] on img "Next" at bounding box center [514, 187] width 13 height 33
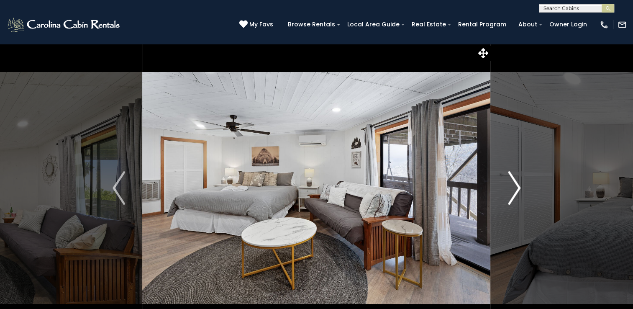
click at [516, 187] on img "Next" at bounding box center [514, 187] width 13 height 33
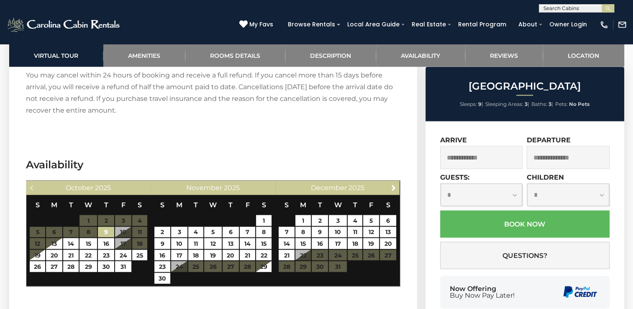
scroll to position [1758, 0]
